Goal: Transaction & Acquisition: Register for event/course

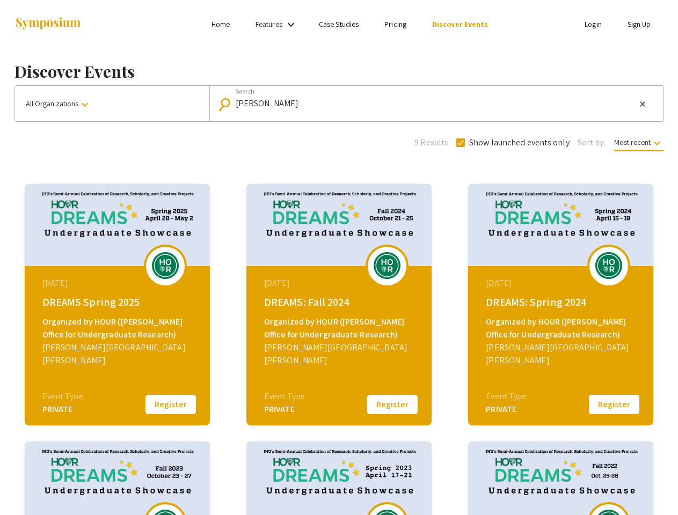
click at [278, 24] on link "Features" at bounding box center [269, 24] width 27 height 10
click at [434, 104] on input "[PERSON_NAME]" at bounding box center [436, 104] width 401 height 10
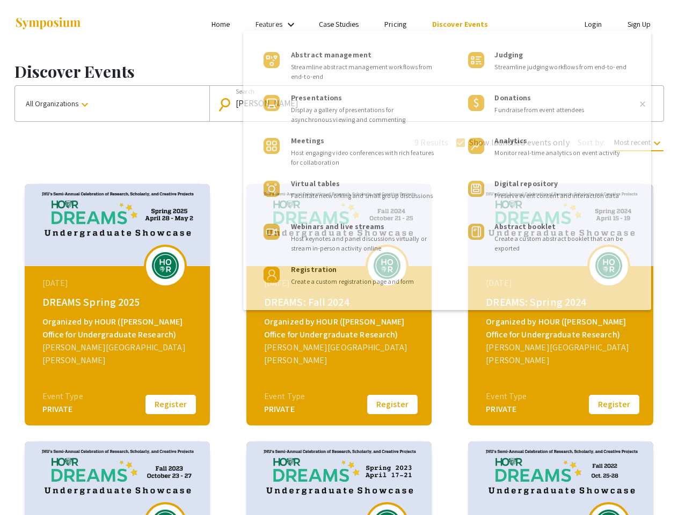
click at [643, 104] on mat-icon "close" at bounding box center [642, 104] width 9 height 10
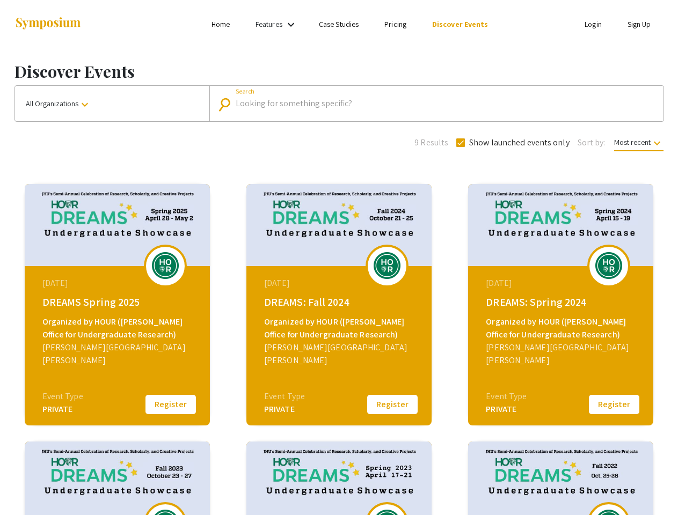
click at [512, 143] on span "Show launched events only" at bounding box center [519, 142] width 100 height 13
click at [461, 147] on input "Show launched events only" at bounding box center [460, 147] width 1 height 1
checkbox input "false"
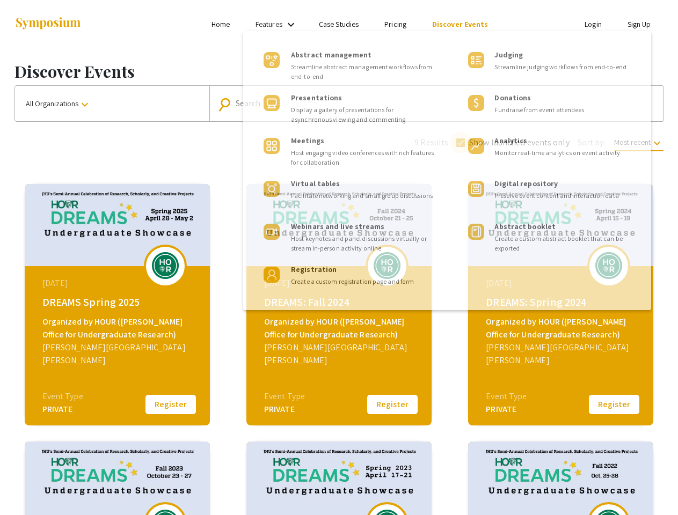
click at [638, 142] on span "Most recent keyboard_arrow_down" at bounding box center [638, 144] width 49 height 14
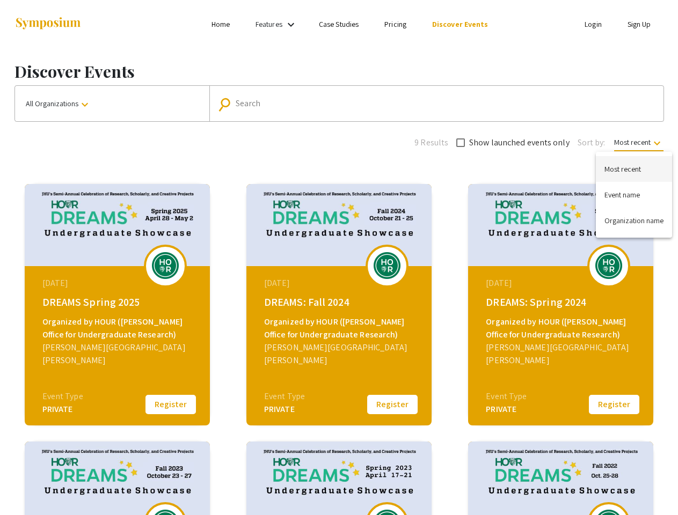
click at [171, 405] on div at bounding box center [339, 257] width 678 height 515
click at [392, 405] on button "Register" at bounding box center [393, 405] width 54 height 23
click at [614, 405] on button "Register" at bounding box center [614, 405] width 54 height 23
